Goal: Transaction & Acquisition: Purchase product/service

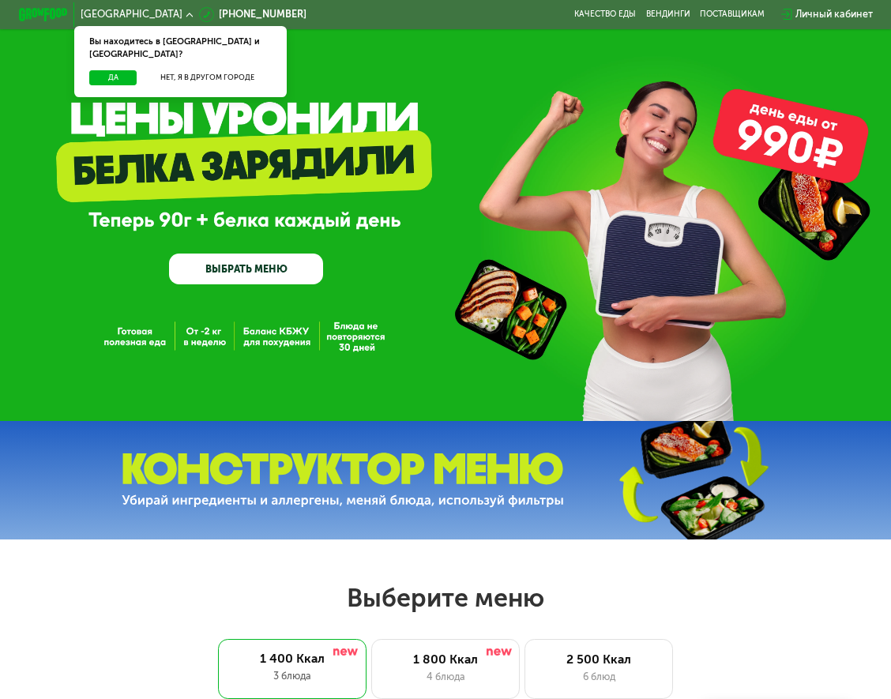
click at [201, 254] on div "GrowFood — доставка правильного питания ВЫБРАТЬ МЕНЮ" at bounding box center [246, 213] width 154 height 142
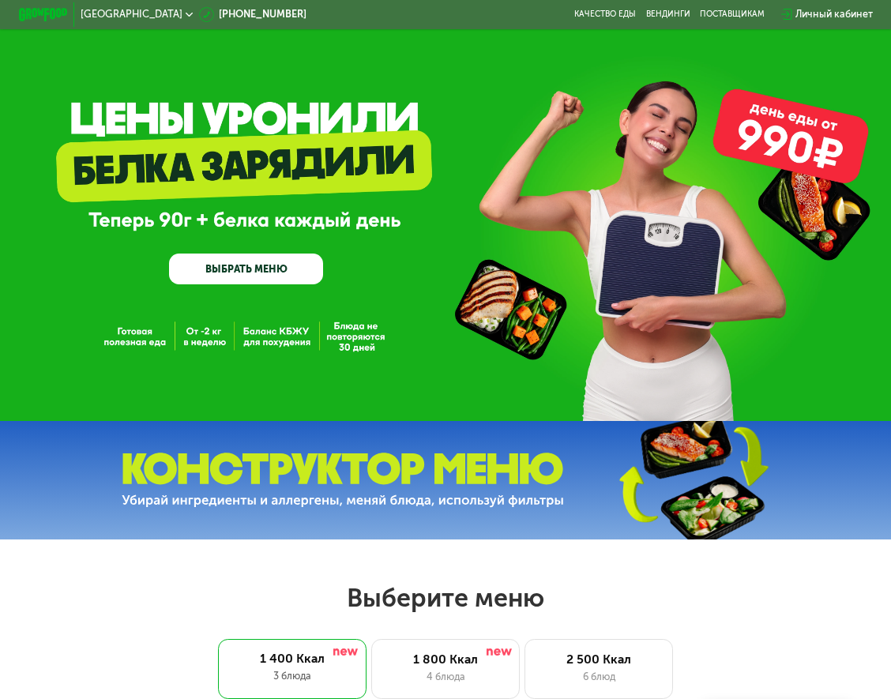
click at [195, 273] on link "ВЫБРАТЬ МЕНЮ" at bounding box center [246, 269] width 154 height 31
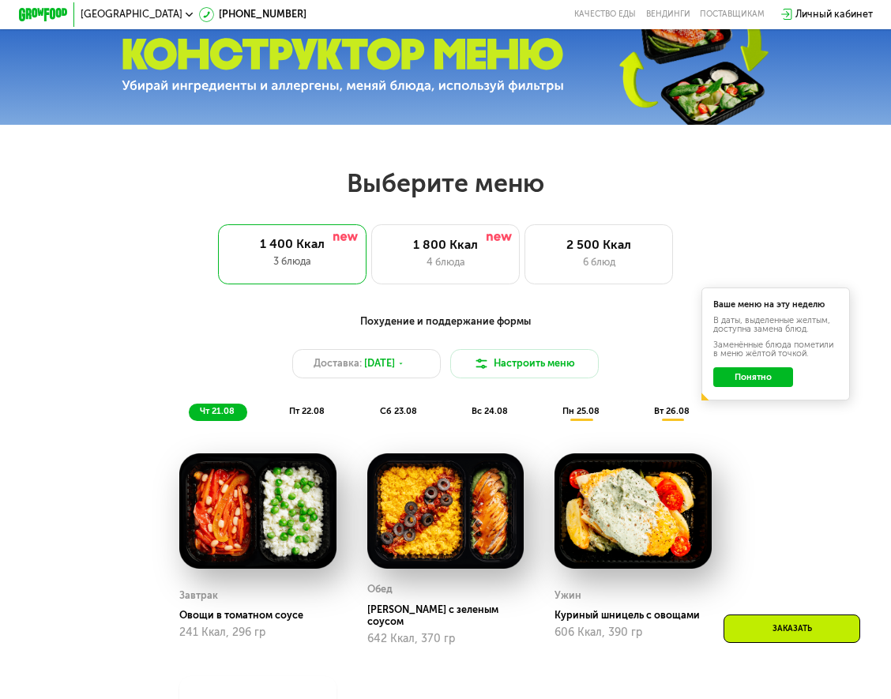
scroll to position [401, 0]
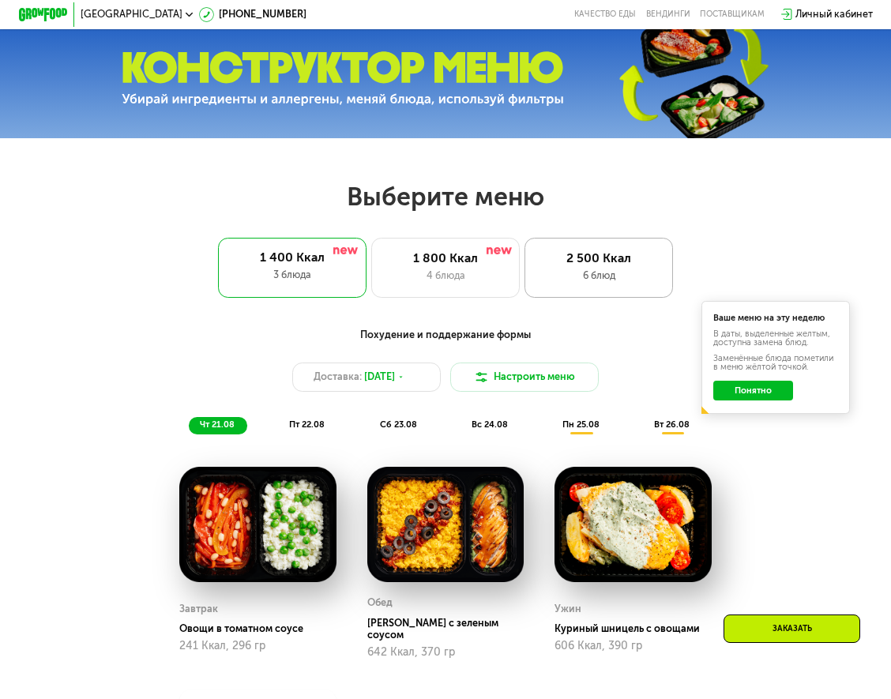
click at [614, 266] on div "2 500 Ккал" at bounding box center [599, 258] width 122 height 15
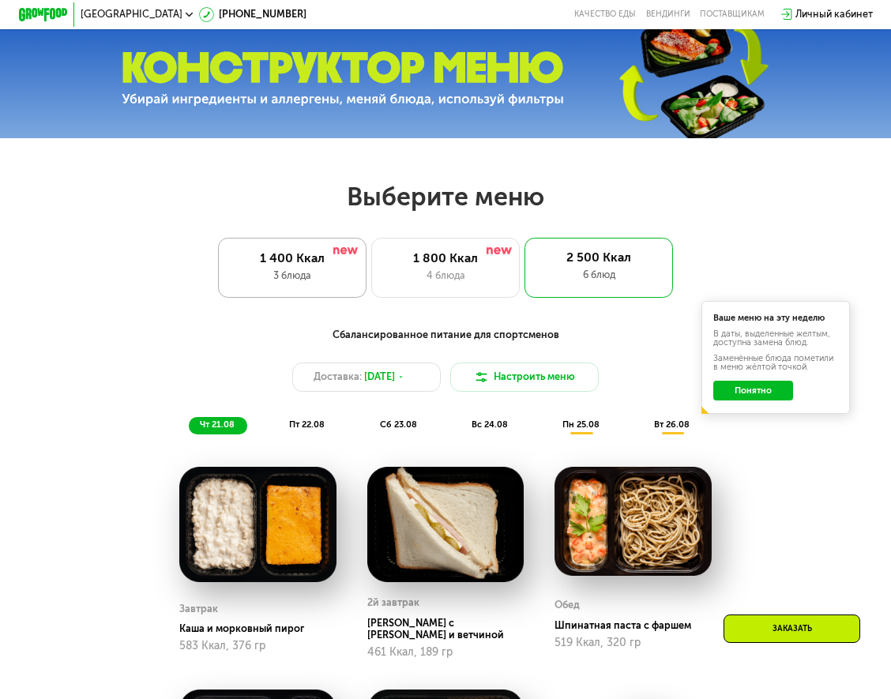
click at [371, 292] on div "1 400 Ккал 3 блюда" at bounding box center [445, 267] width 149 height 59
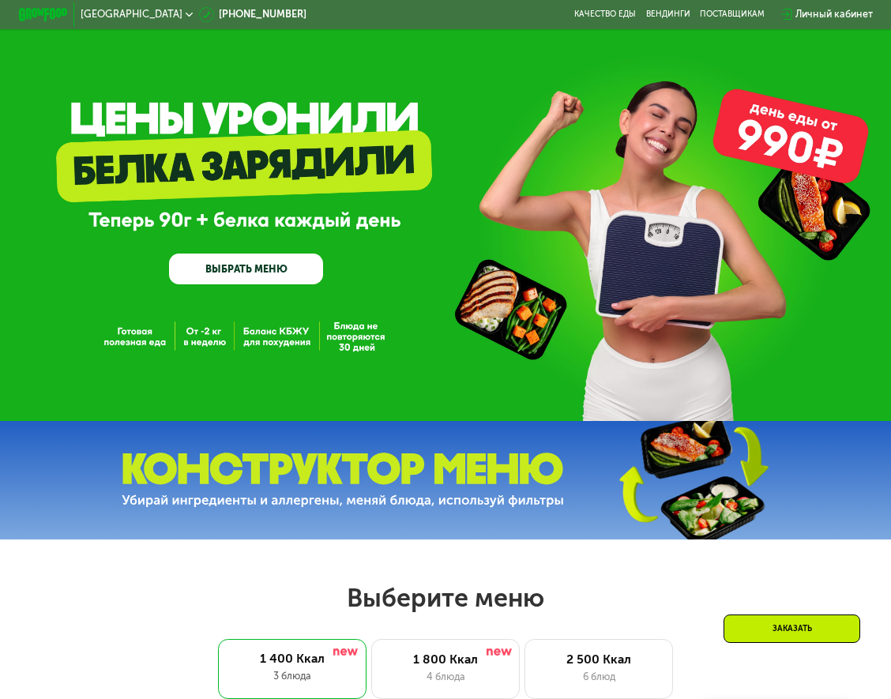
scroll to position [316, 0]
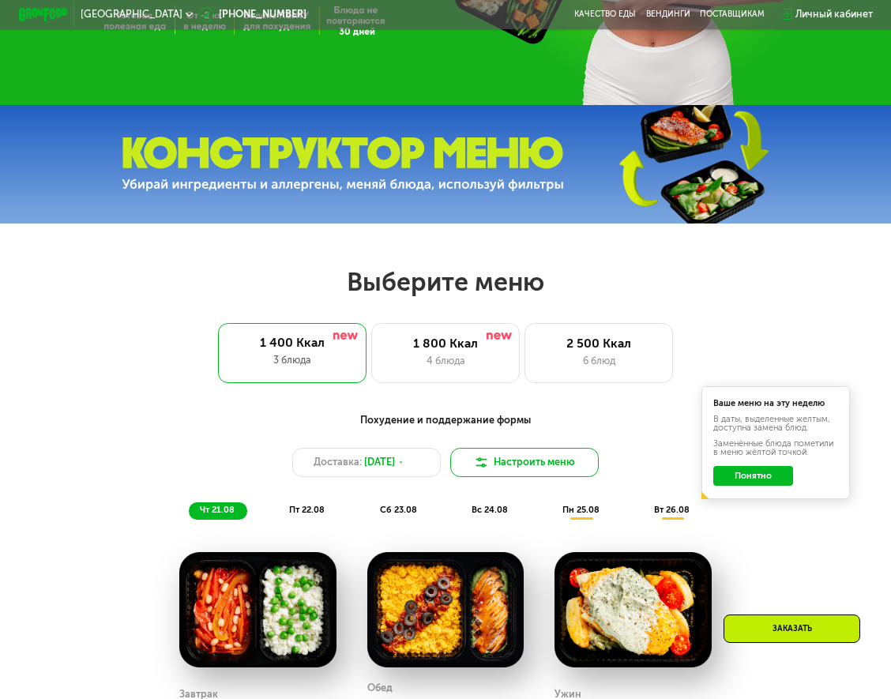
click at [580, 476] on button "Настроить меню" at bounding box center [524, 463] width 149 height 30
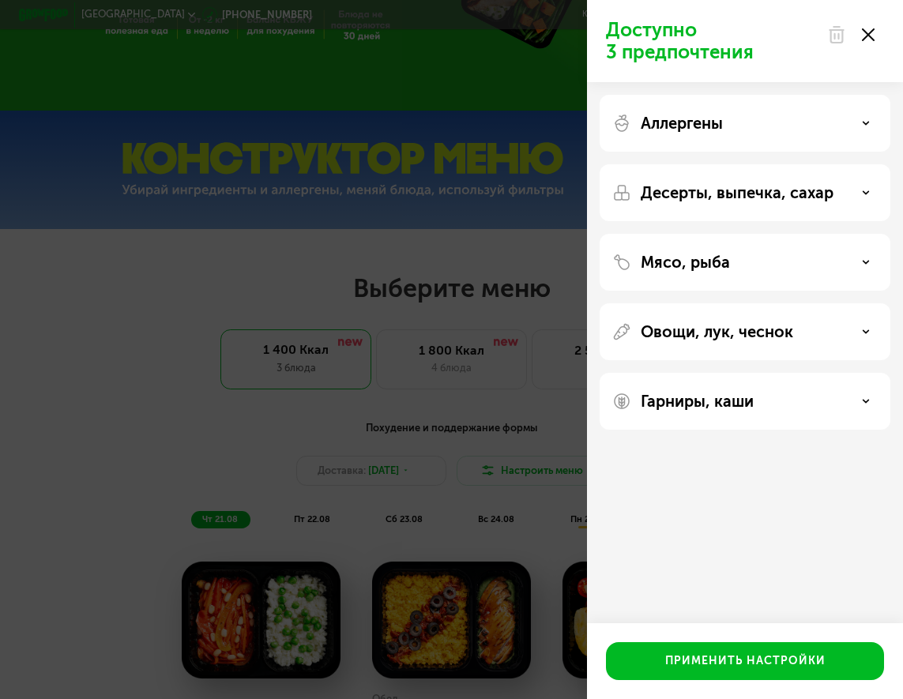
click at [529, 451] on div "Доступно 3 предпочтения Аллергены Десерты, выпечка, сахар Мясо, рыба Овощи, лук…" at bounding box center [451, 349] width 903 height 699
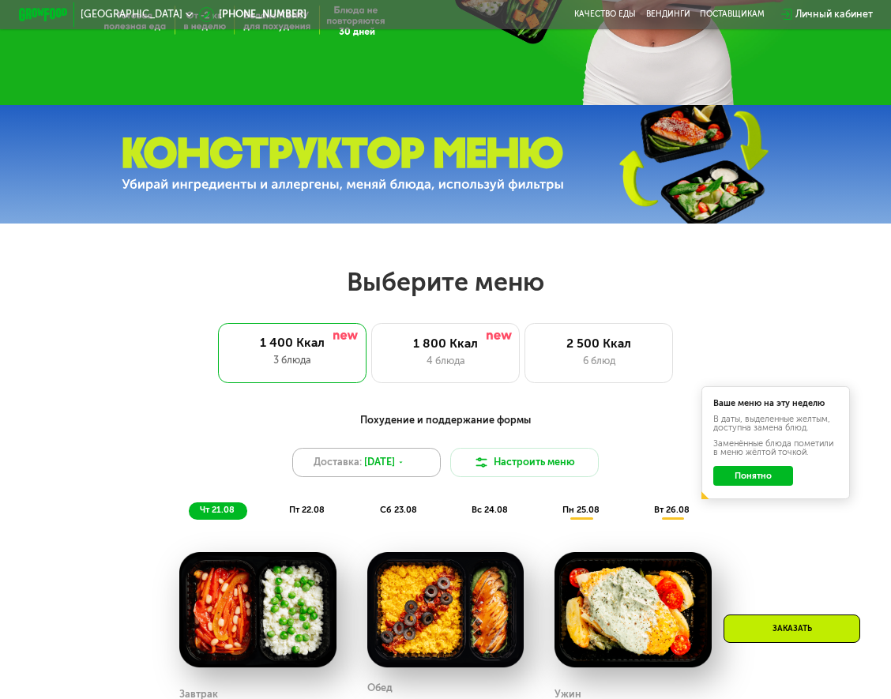
click at [423, 455] on div "Доставка: [DATE]" at bounding box center [366, 463] width 149 height 30
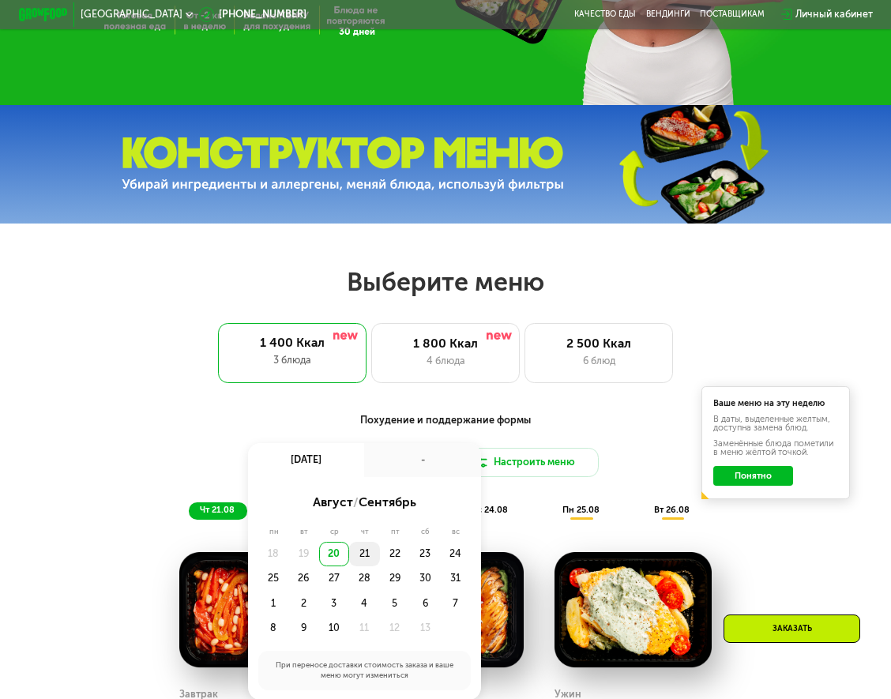
click at [380, 564] on div "21" at bounding box center [395, 554] width 30 height 24
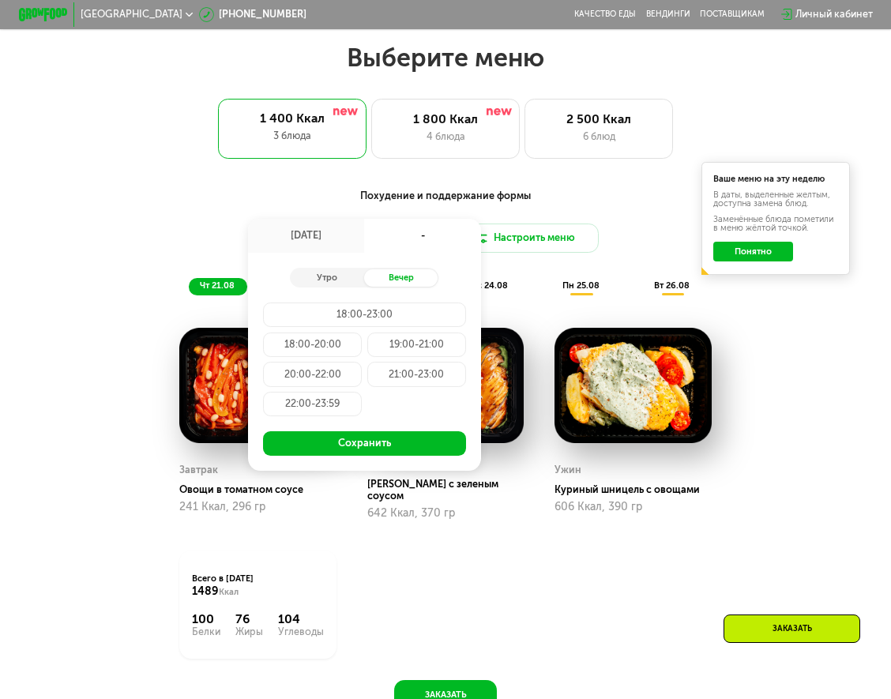
scroll to position [711, 0]
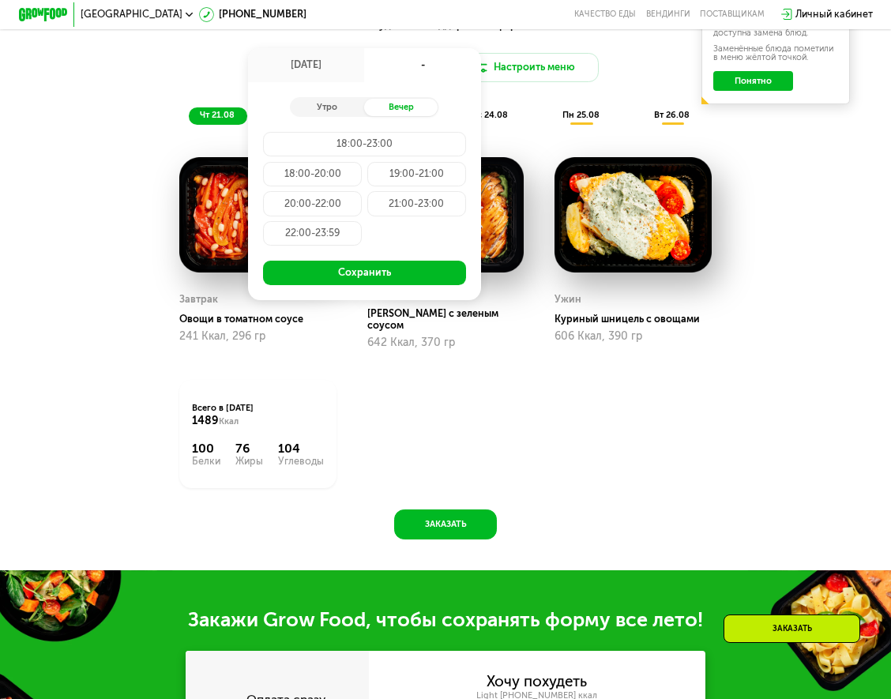
click at [794, 132] on div "Похудение и поддержание формы Доставка: [DATE] авг, чт - Утро Вечер 18:00-23:00…" at bounding box center [445, 71] width 747 height 122
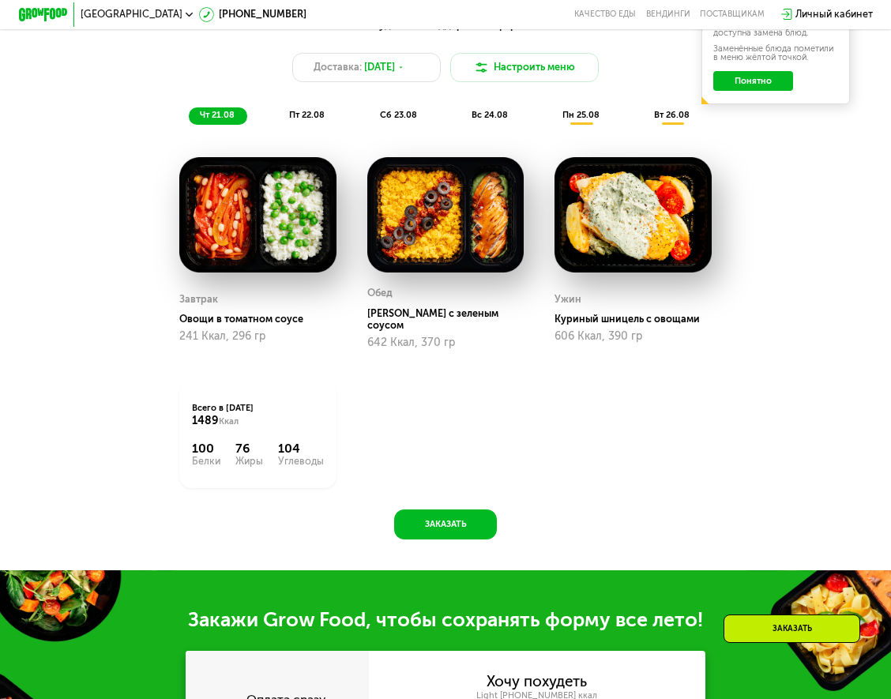
click at [860, 6] on div "Личный кабинет" at bounding box center [827, 14] width 104 height 27
click at [858, 13] on div "Личный кабинет" at bounding box center [834, 14] width 77 height 15
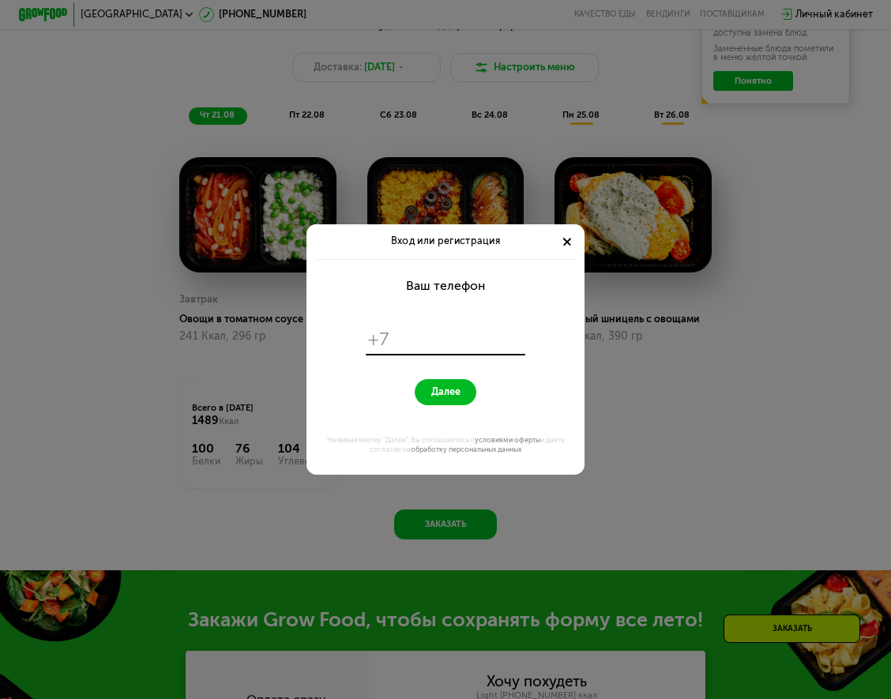
scroll to position [0, 0]
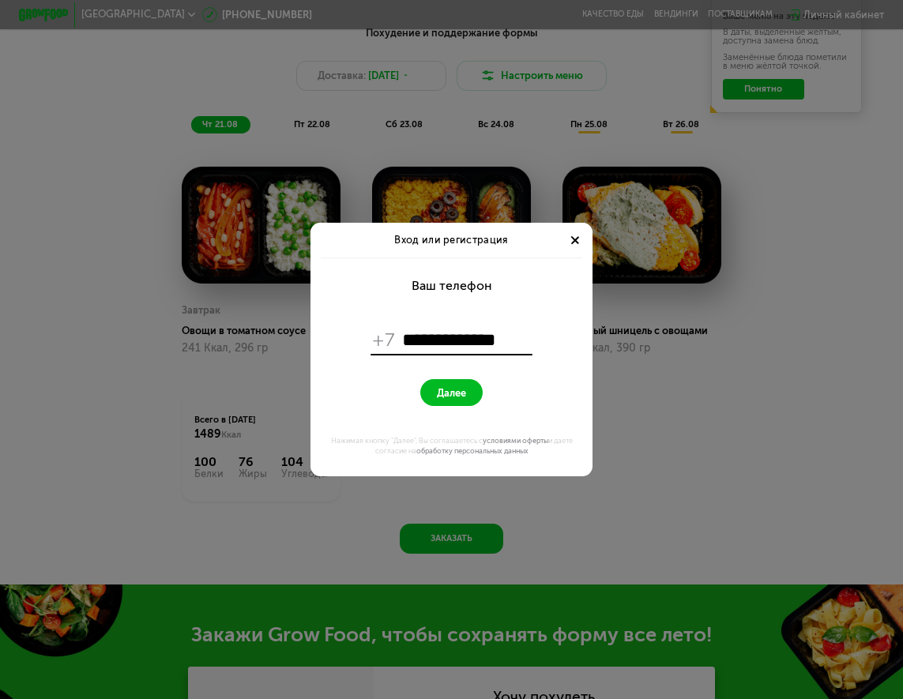
type input "**********"
click at [420, 379] on button "Далее" at bounding box center [451, 392] width 62 height 27
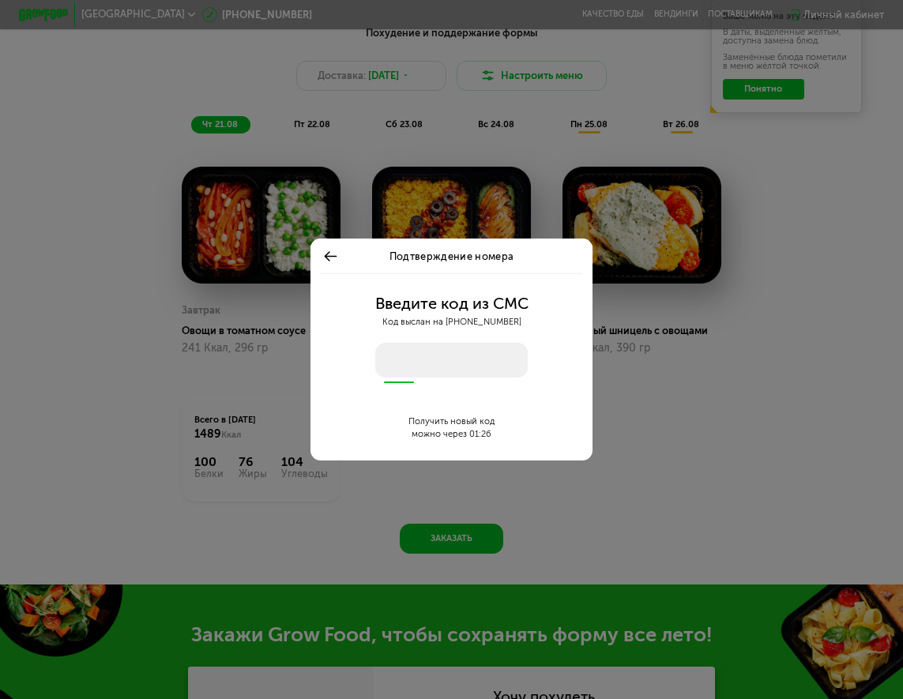
click at [392, 364] on input "number" at bounding box center [451, 360] width 153 height 35
type input "****"
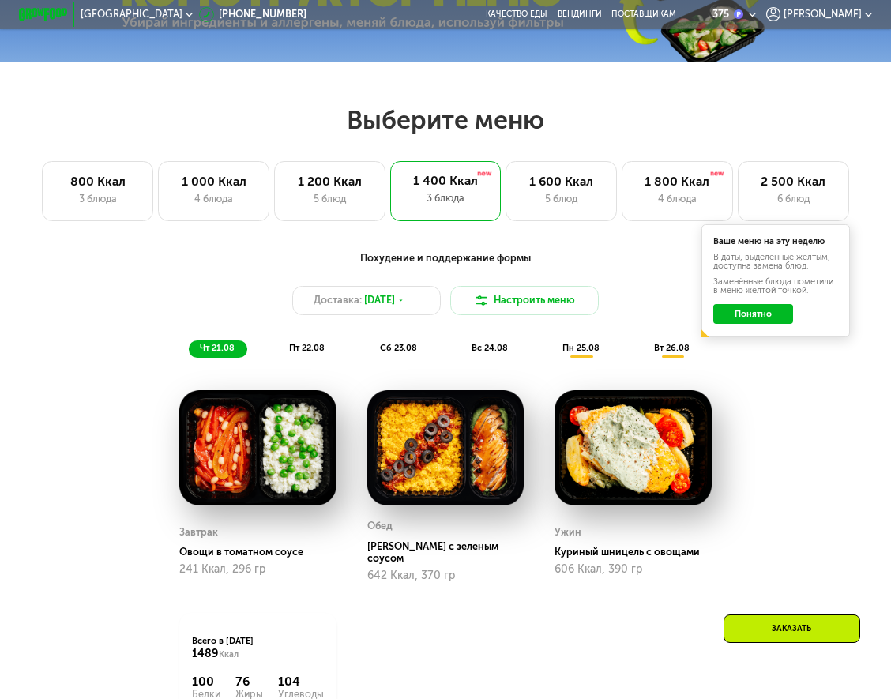
scroll to position [316, 0]
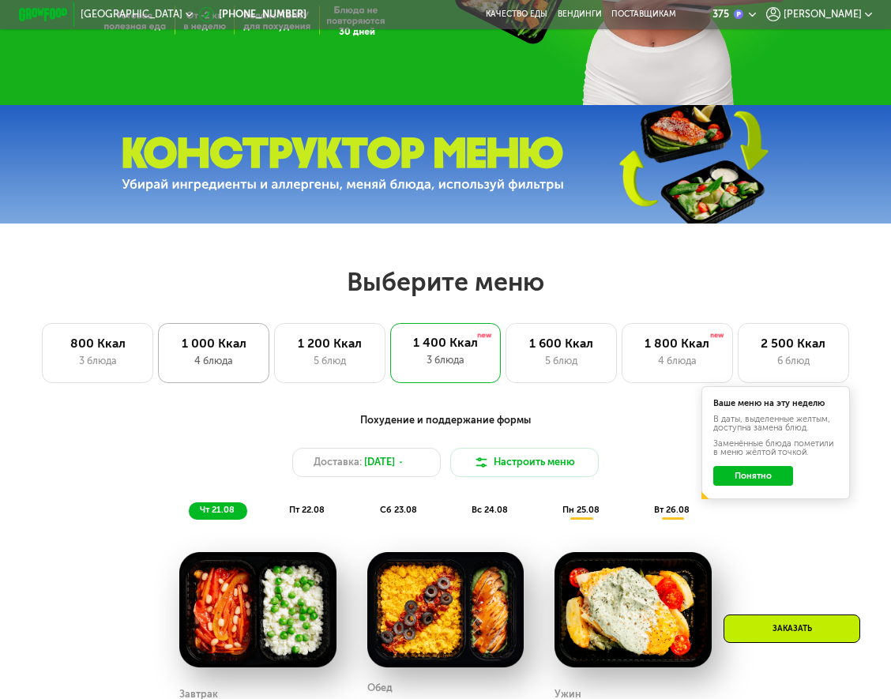
click at [247, 369] on div "4 блюда" at bounding box center [213, 361] width 85 height 15
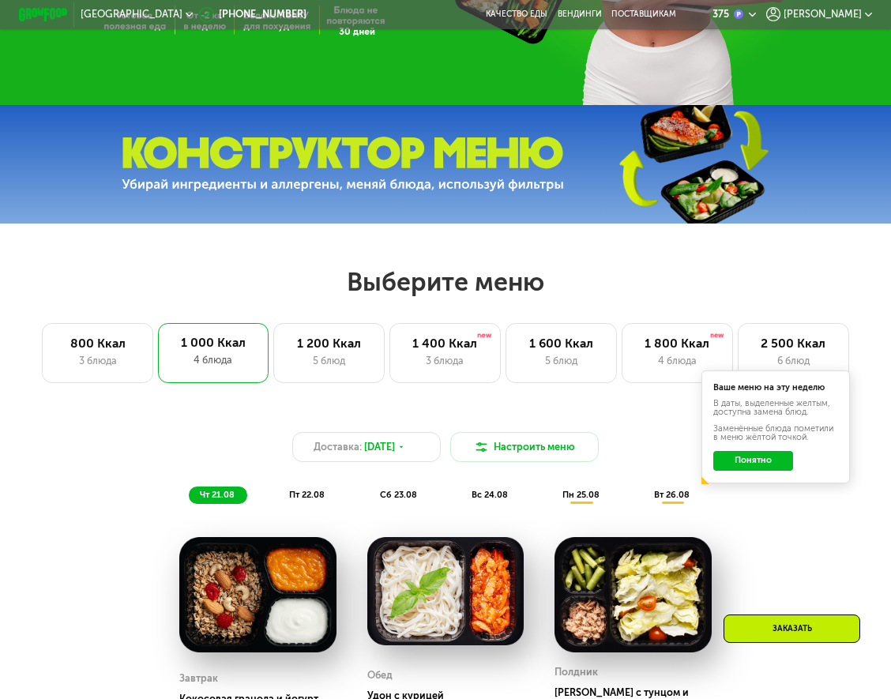
click at [737, 471] on button "Понятно" at bounding box center [753, 461] width 81 height 20
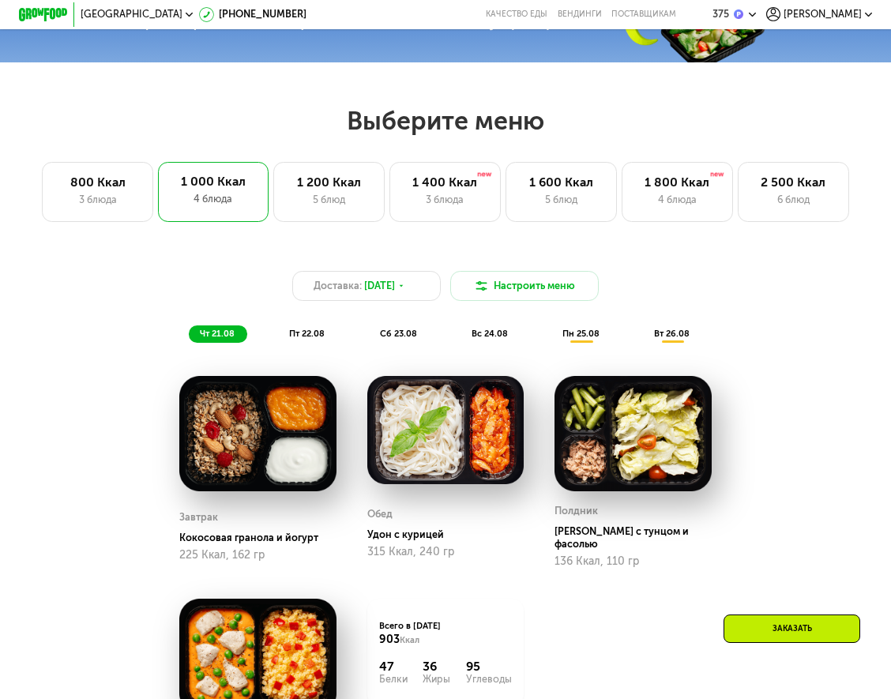
scroll to position [474, 0]
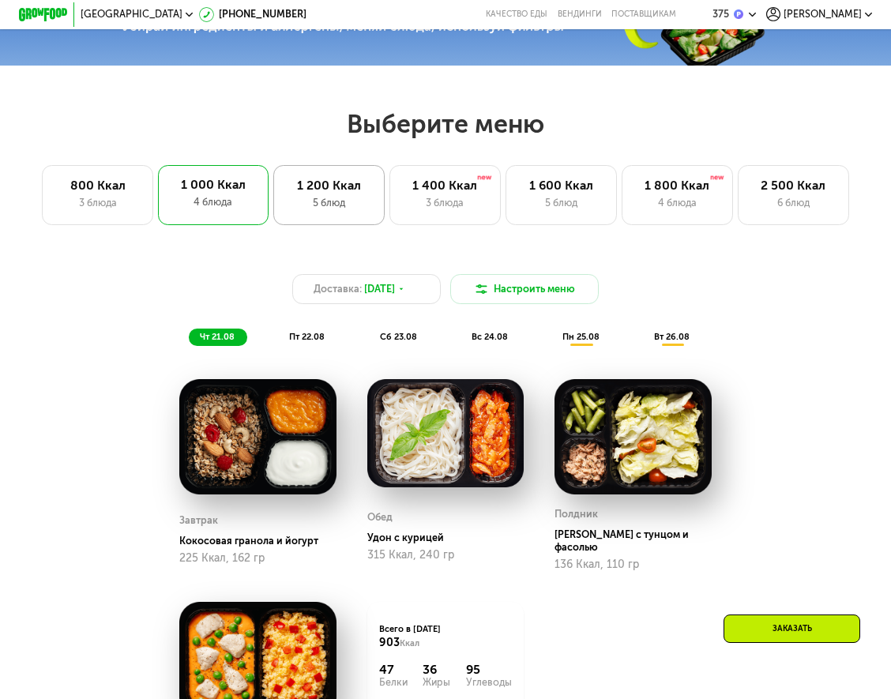
click at [320, 194] on div "1 200 Ккал" at bounding box center [329, 186] width 85 height 15
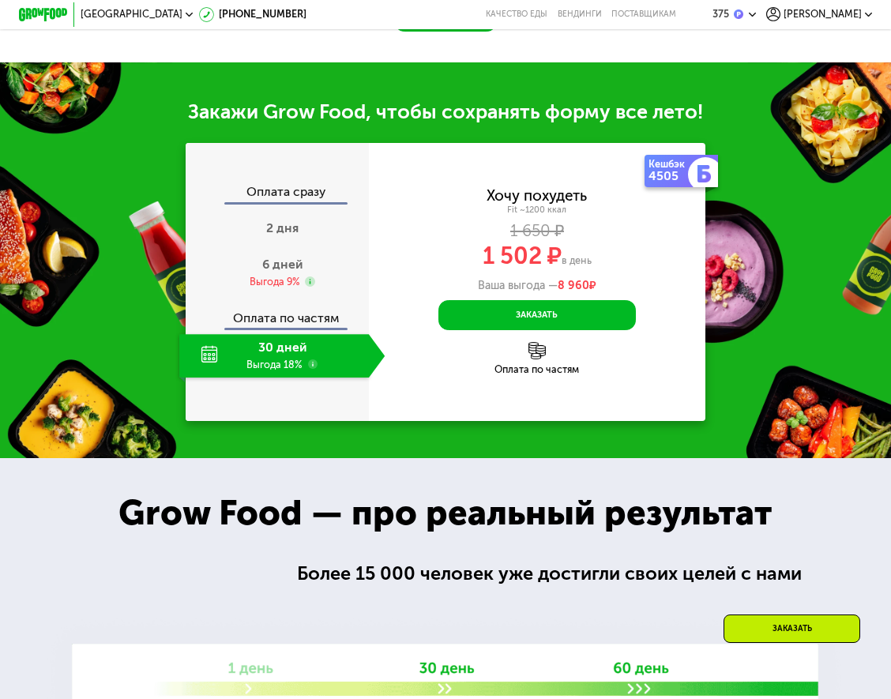
scroll to position [1264, 0]
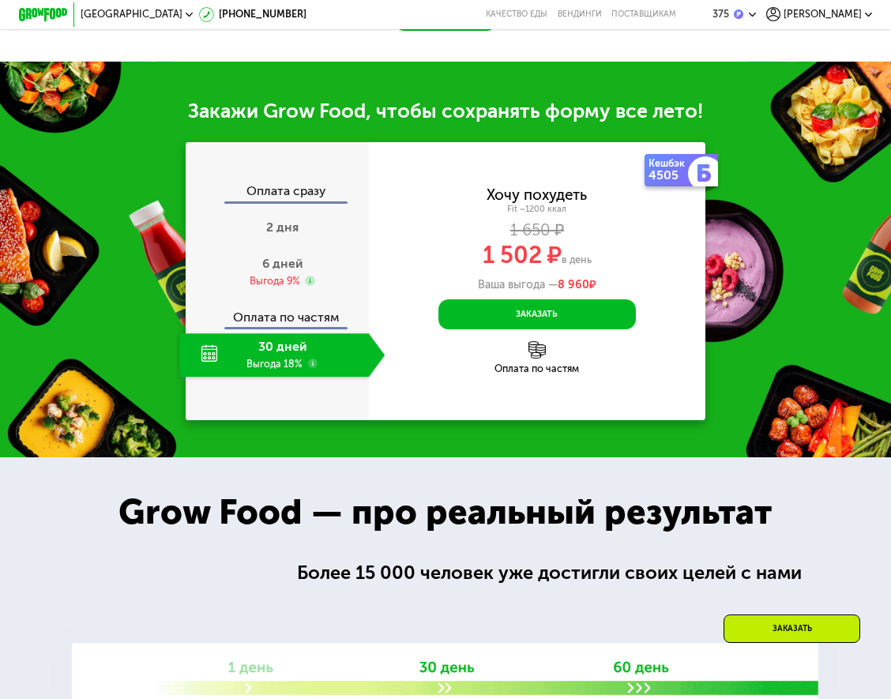
click at [325, 377] on div "30 дней Выгода 18%" at bounding box center [274, 354] width 190 height 43
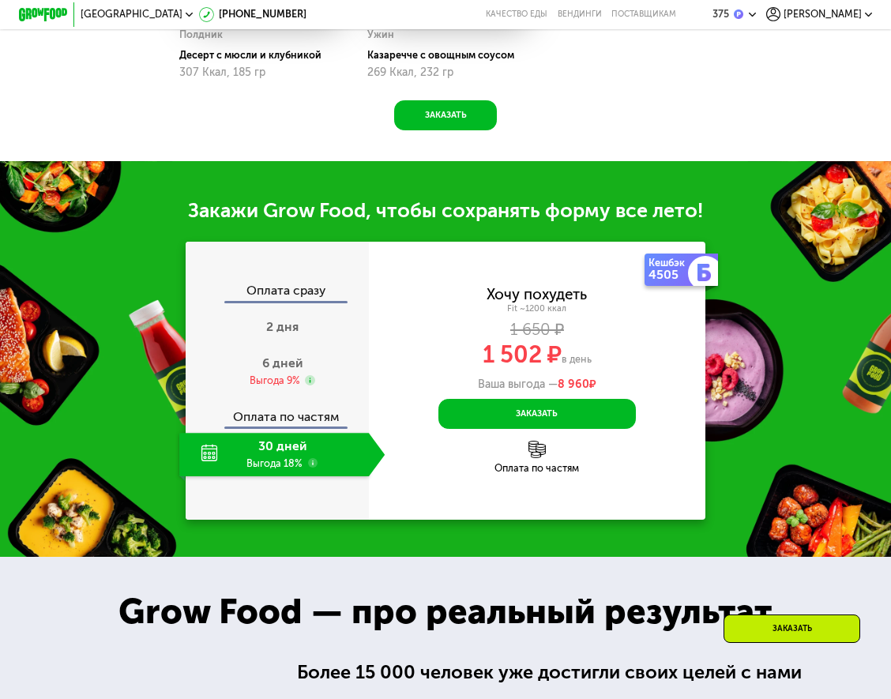
scroll to position [1106, 0]
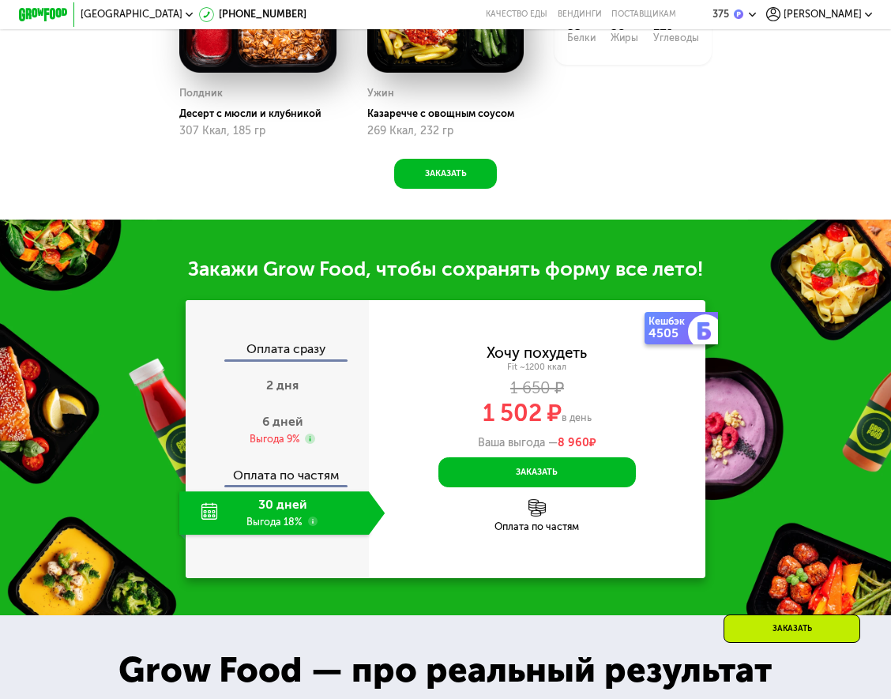
drag, startPoint x: 394, startPoint y: 389, endPoint x: 850, endPoint y: 419, distance: 456.8
click at [850, 419] on div "Закажи Grow Food, чтобы сохранять форму все лето! Оплата сразу 2 дня 6 дней Выг…" at bounding box center [445, 418] width 891 height 396
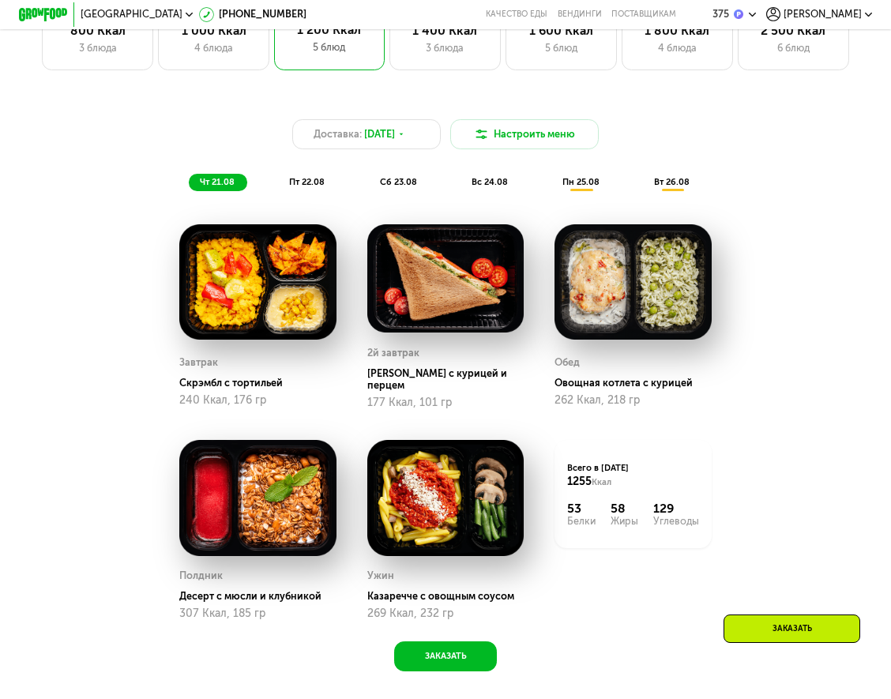
scroll to position [474, 0]
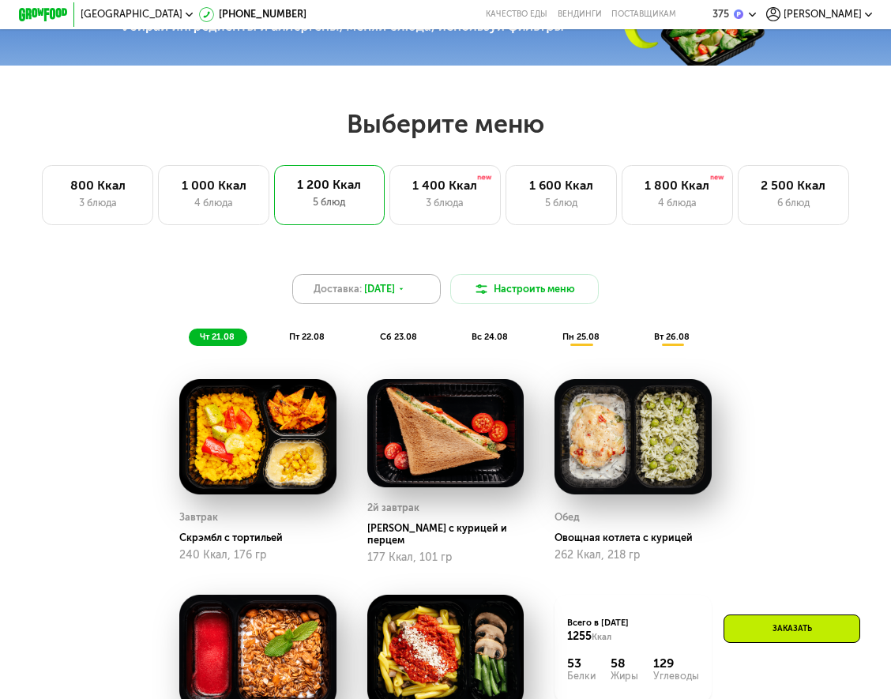
click at [431, 284] on div "Доставка: [DATE]" at bounding box center [366, 289] width 149 height 30
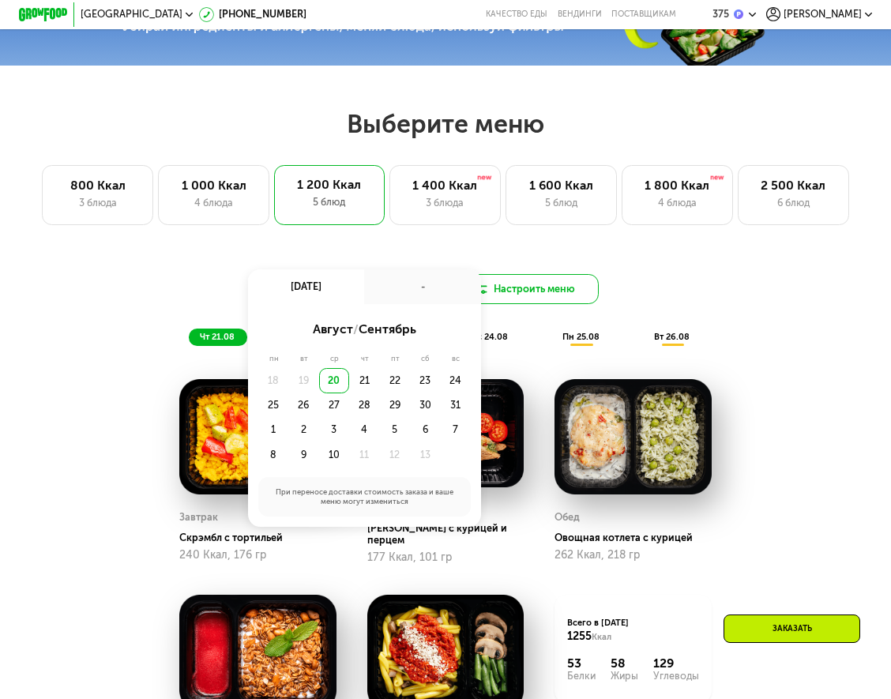
click at [559, 304] on button "Настроить меню" at bounding box center [524, 289] width 149 height 30
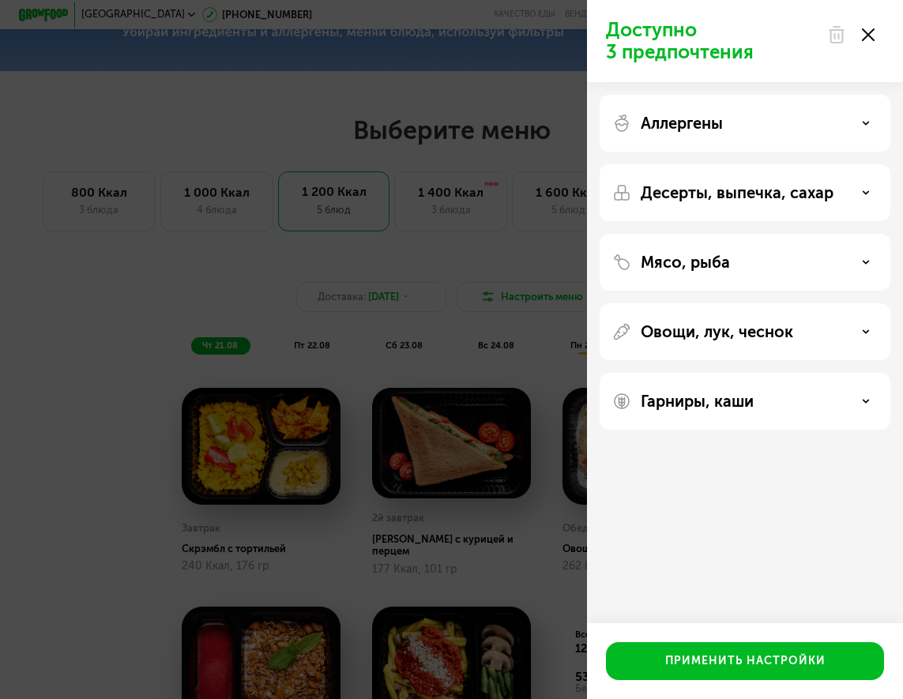
click at [499, 371] on div "Доступно 3 предпочтения Аллергены Десерты, выпечка, сахар Мясо, рыба Овощи, лук…" at bounding box center [451, 349] width 903 height 699
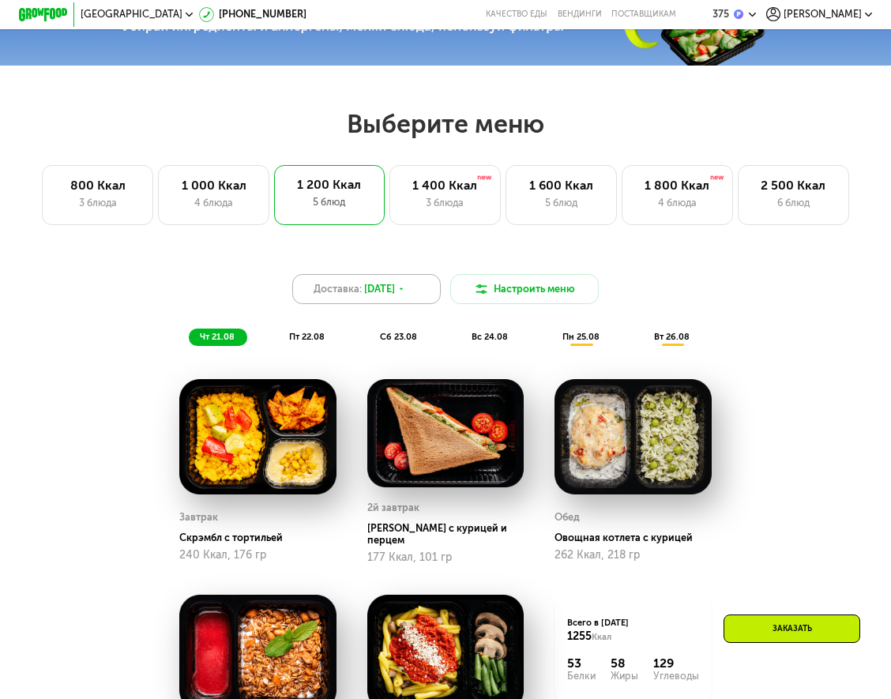
click at [433, 292] on div "Доставка: [DATE]" at bounding box center [366, 289] width 149 height 30
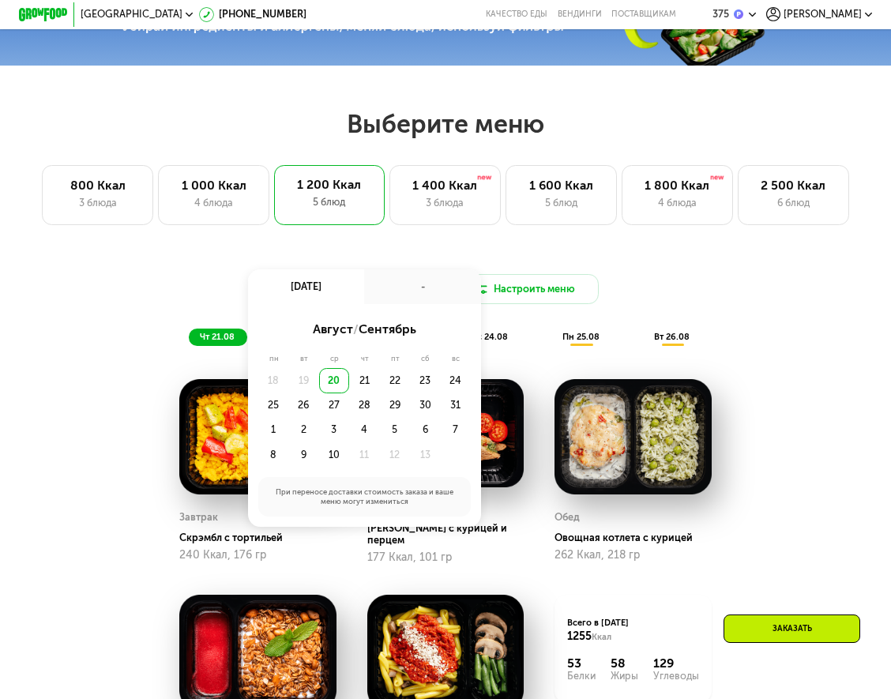
click at [329, 392] on div "20" at bounding box center [334, 380] width 30 height 24
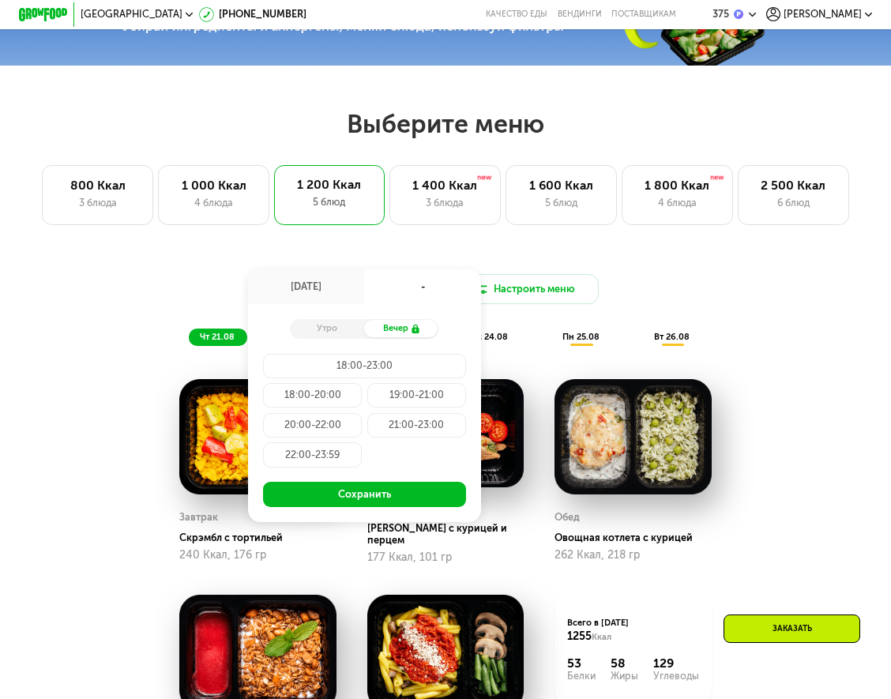
click at [323, 467] on div "22:00-23:59" at bounding box center [312, 454] width 99 height 24
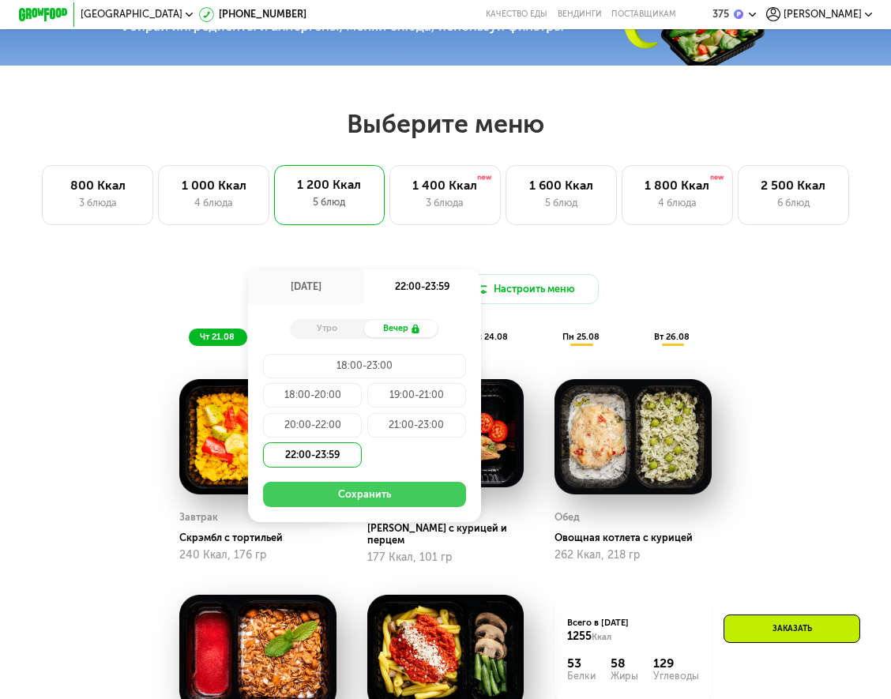
click at [337, 499] on button "Сохранить" at bounding box center [364, 494] width 203 height 24
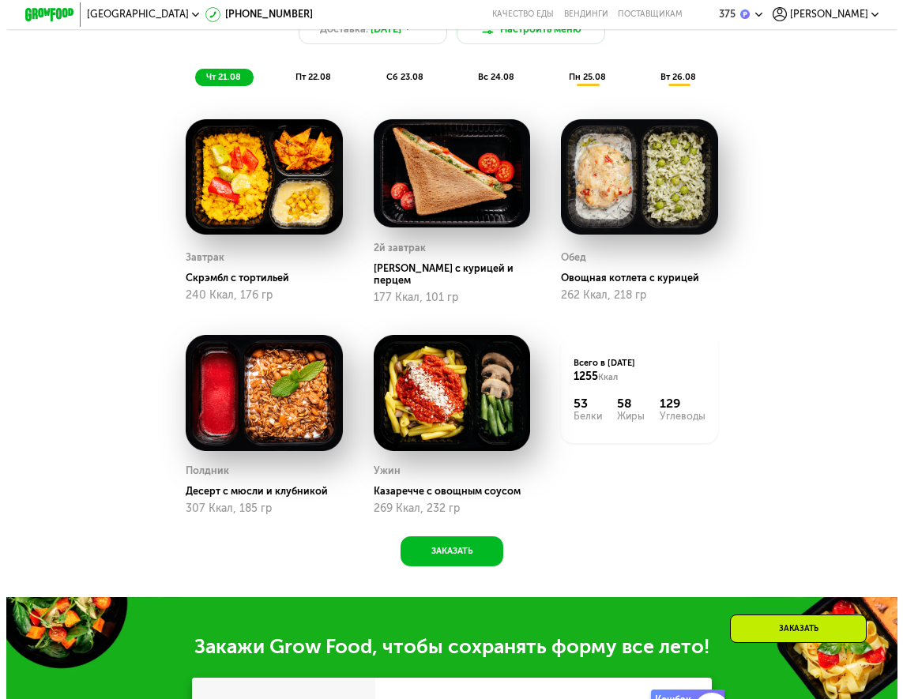
scroll to position [711, 0]
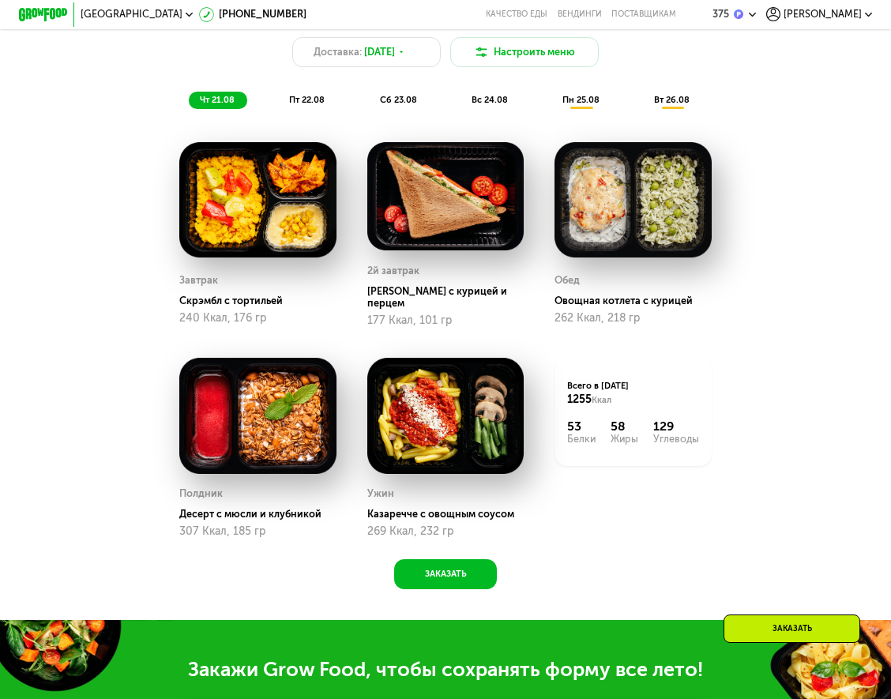
click at [304, 117] on div "Доставка: [DATE] Настроить меню чт 21.08 пт 22.08 сб 23.08 вс 24.08 пн 25.08 вт…" at bounding box center [445, 63] width 747 height 107
click at [368, 103] on div "пт 22.08" at bounding box center [398, 100] width 61 height 17
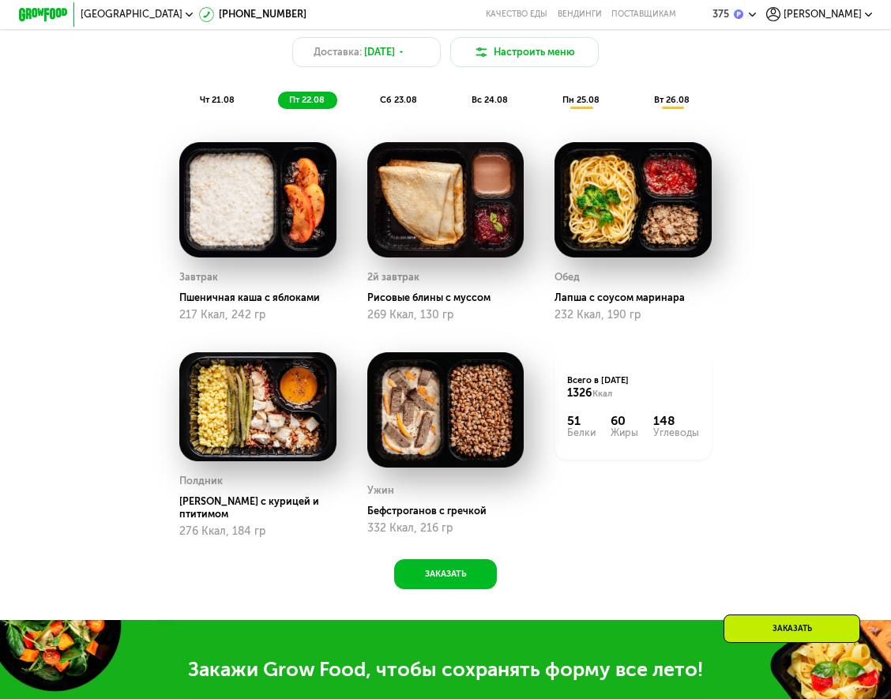
click at [414, 103] on span "сб 23.08" at bounding box center [398, 100] width 37 height 10
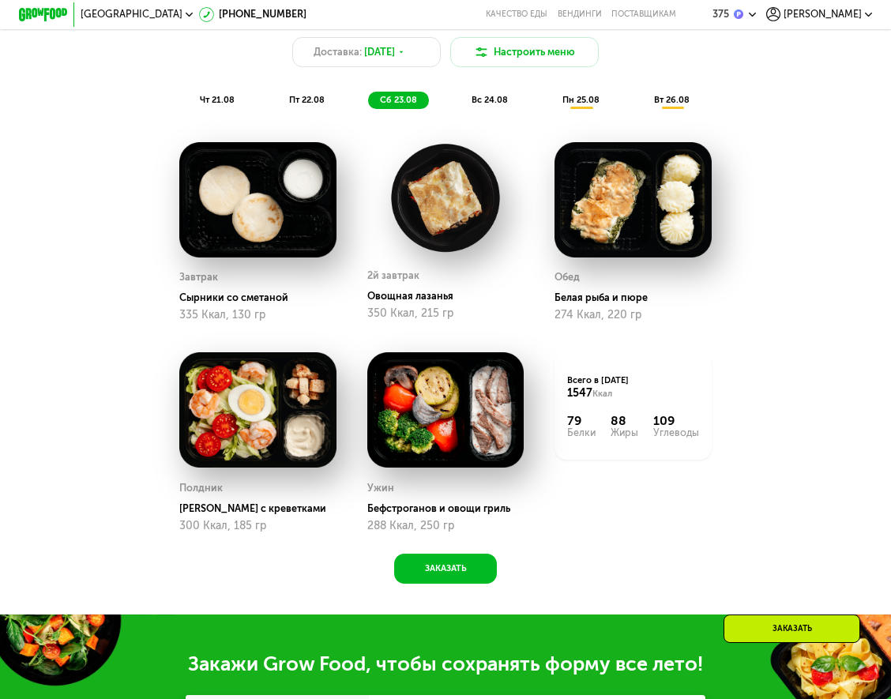
click at [551, 102] on div "вс 24.08" at bounding box center [581, 100] width 61 height 17
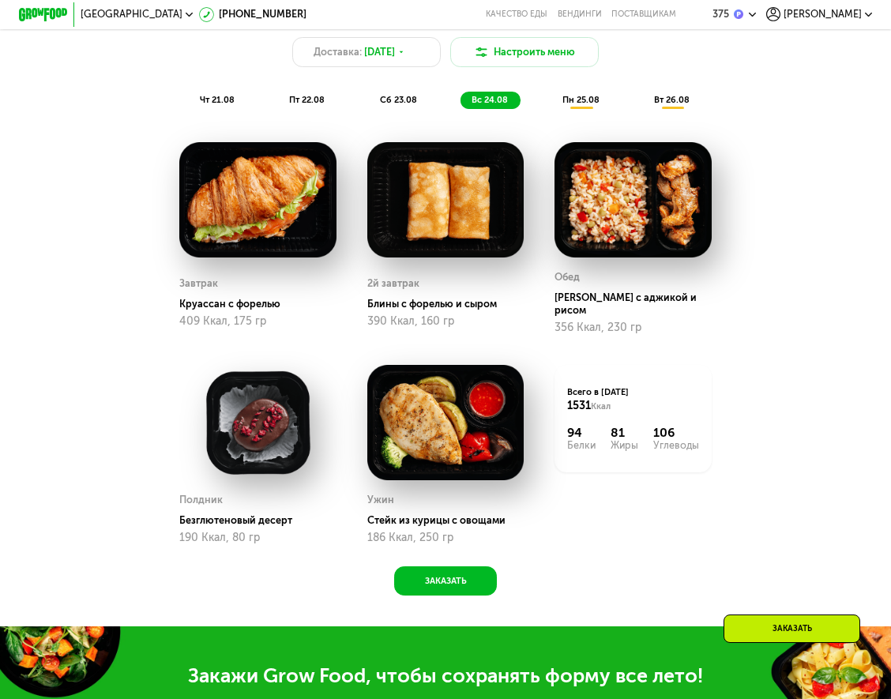
click at [596, 105] on span "пн 25.08" at bounding box center [580, 100] width 37 height 10
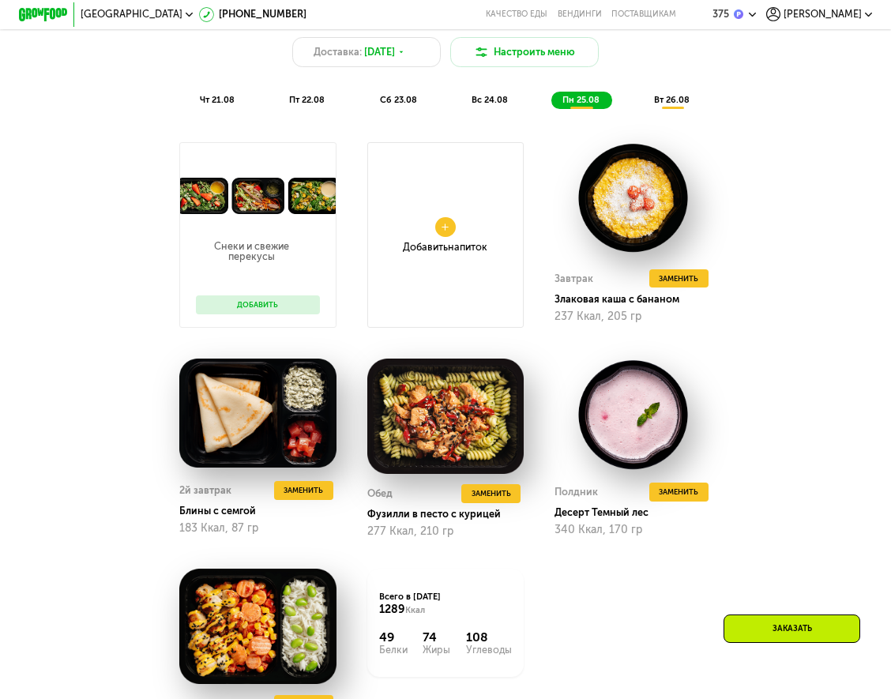
click at [687, 105] on span "вт 26.08" at bounding box center [672, 100] width 36 height 10
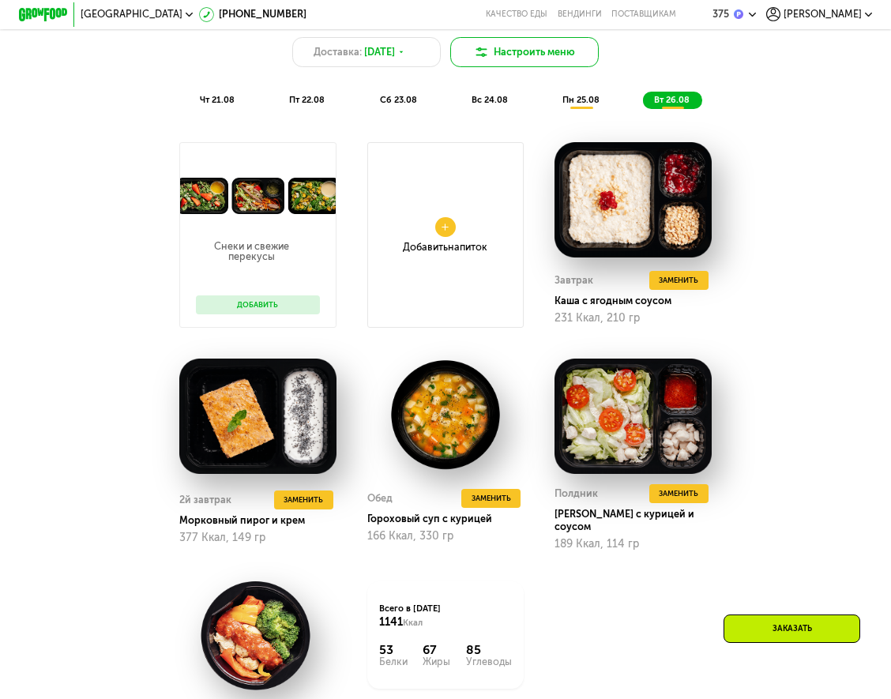
click at [525, 51] on button "Настроить меню" at bounding box center [524, 52] width 149 height 30
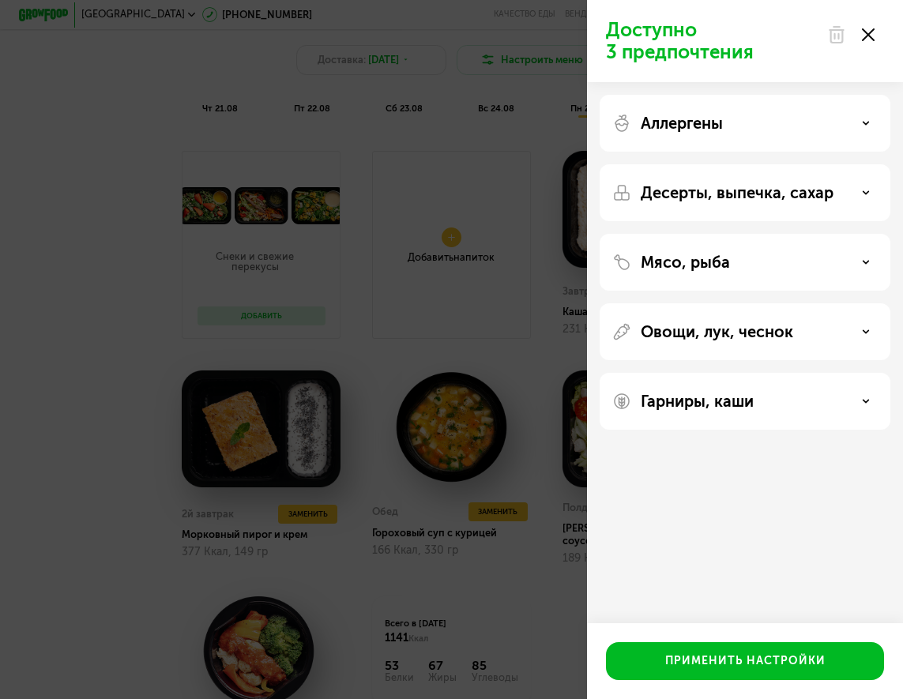
click at [776, 126] on div "Аллергены" at bounding box center [744, 123] width 265 height 19
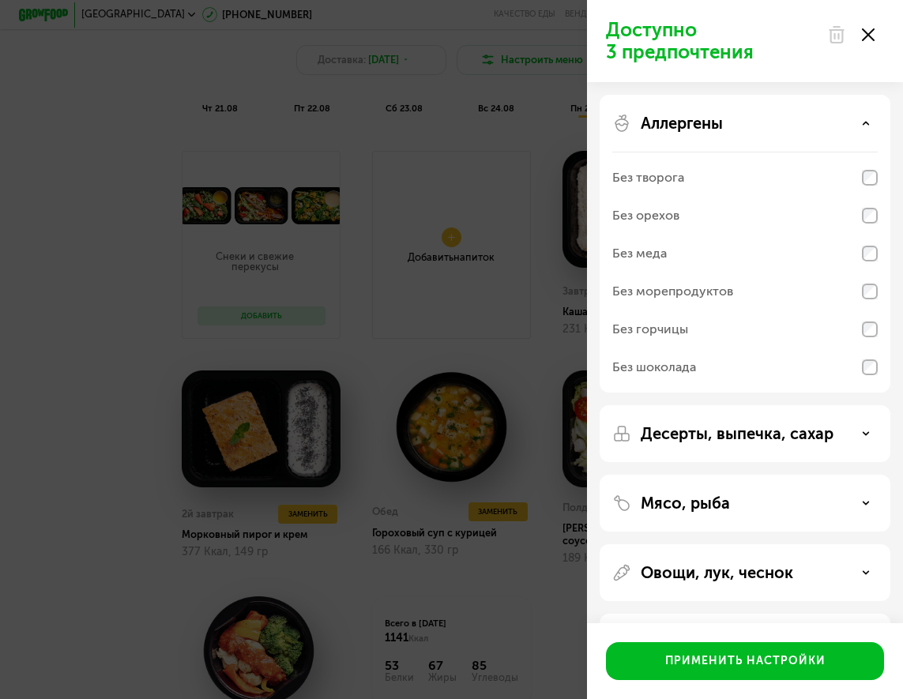
scroll to position [63, 0]
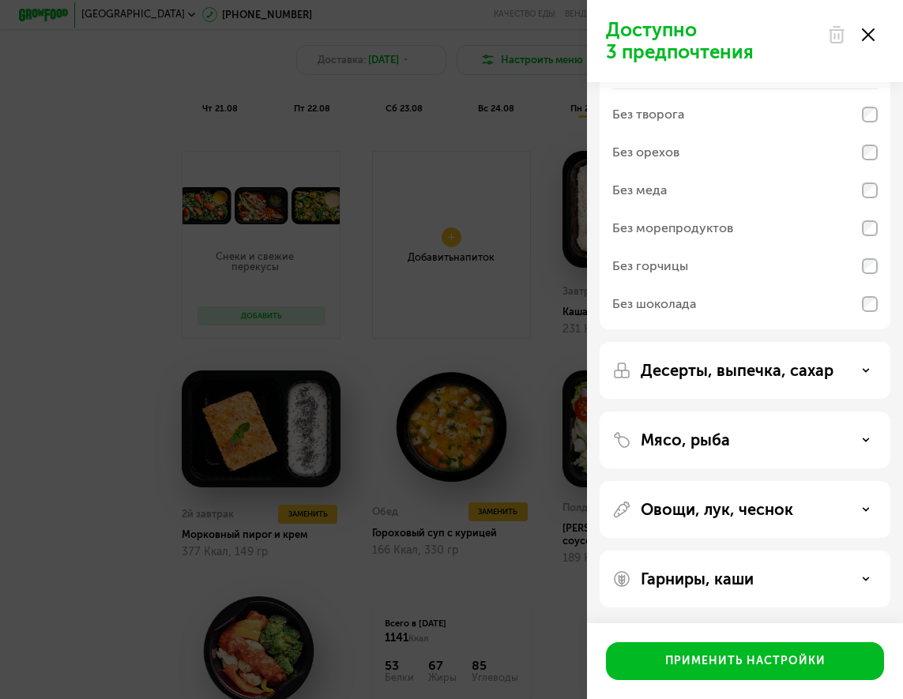
click at [734, 436] on div "Мясо, рыба" at bounding box center [744, 440] width 265 height 19
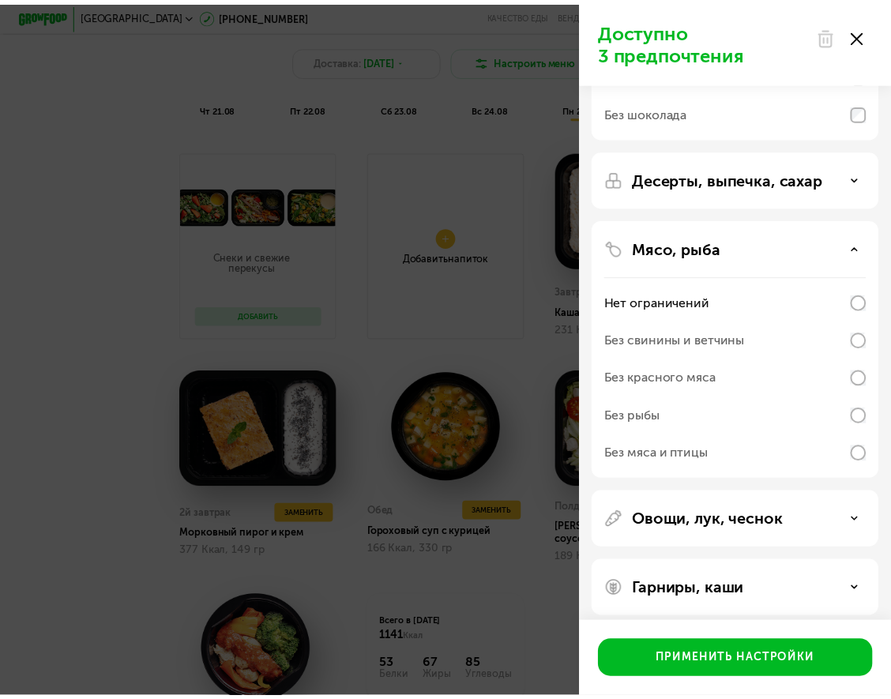
scroll to position [266, 0]
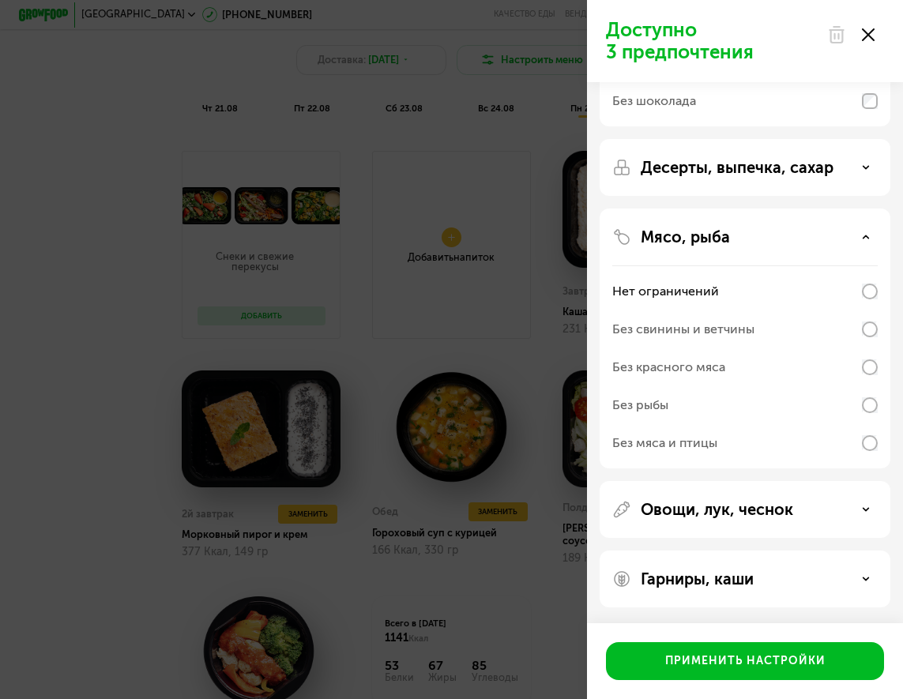
click at [870, 310] on div "Без свинины и ветчины" at bounding box center [744, 329] width 265 height 38
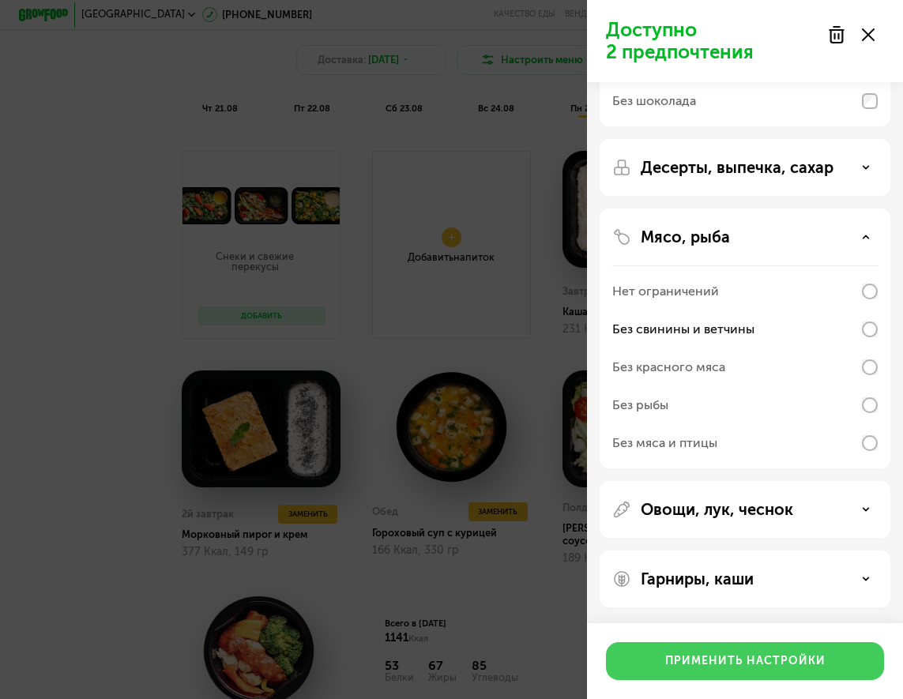
click at [810, 652] on button "Применить настройки" at bounding box center [745, 661] width 278 height 38
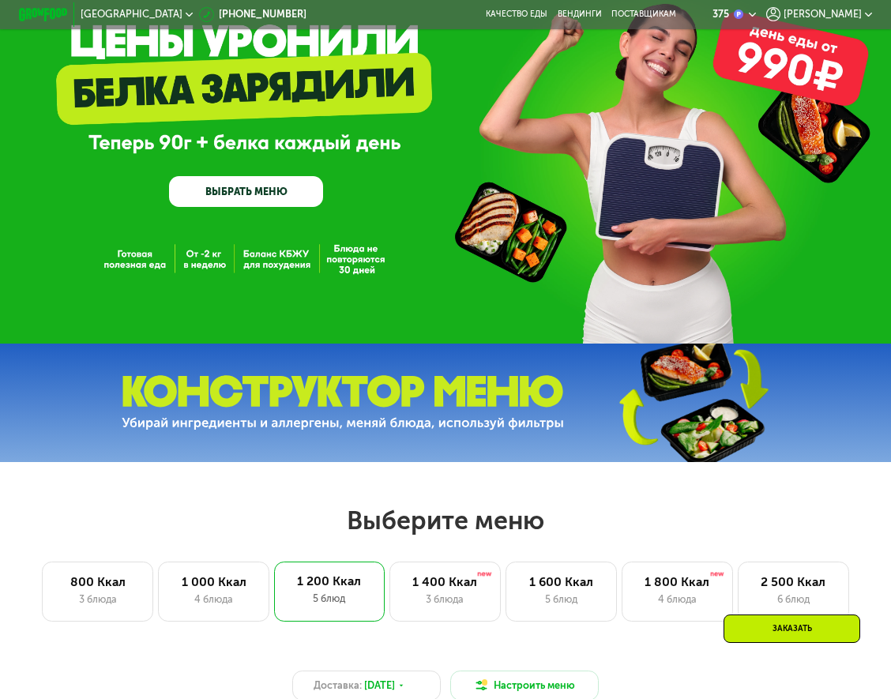
scroll to position [0, 0]
